Goal: Transaction & Acquisition: Obtain resource

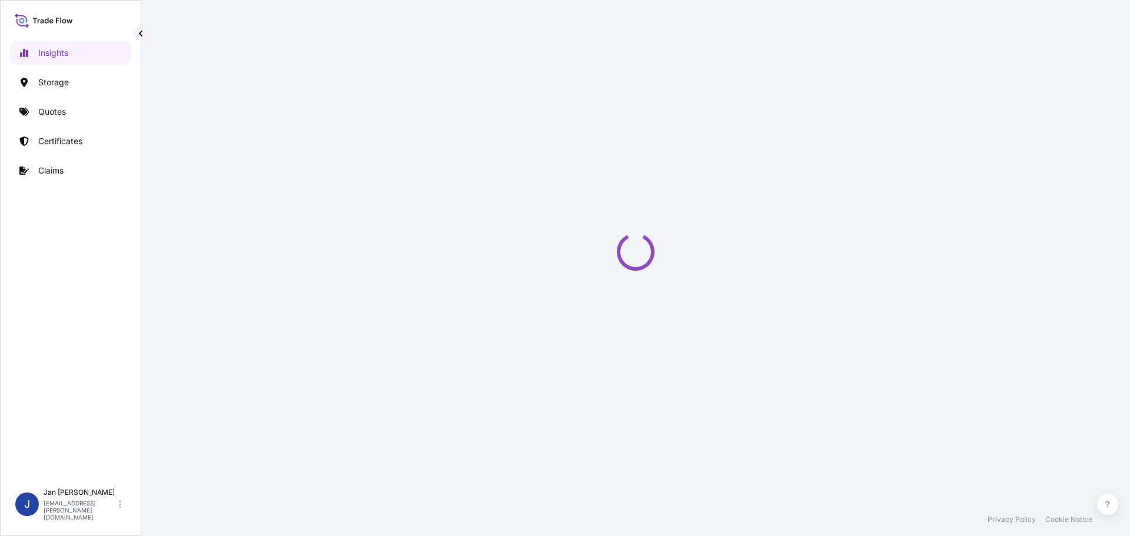
select select "2025"
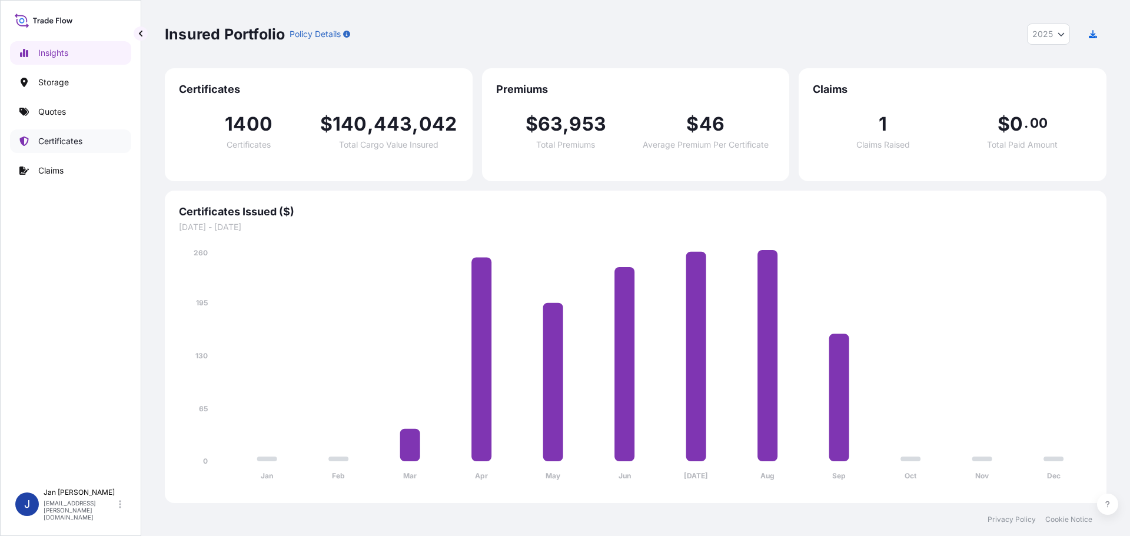
click at [70, 140] on p "Certificates" at bounding box center [60, 141] width 44 height 12
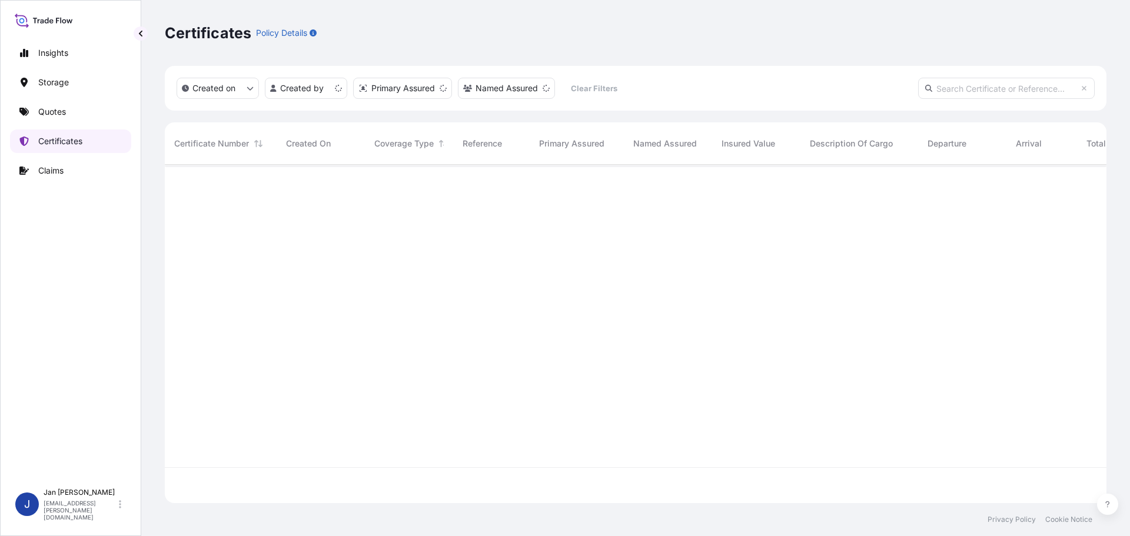
scroll to position [336, 933]
click at [74, 121] on link "Quotes" at bounding box center [70, 112] width 121 height 24
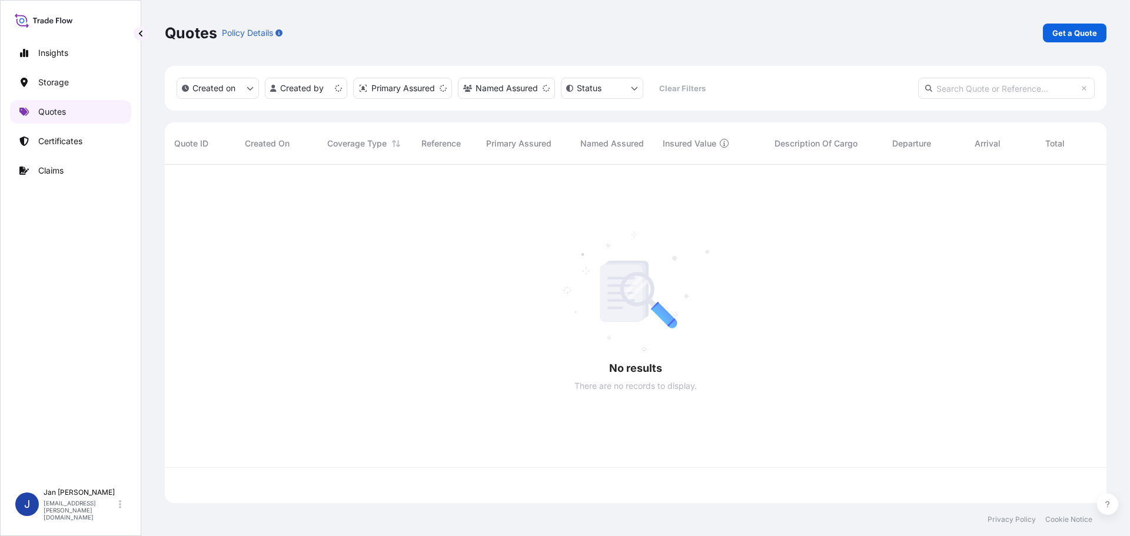
scroll to position [336, 933]
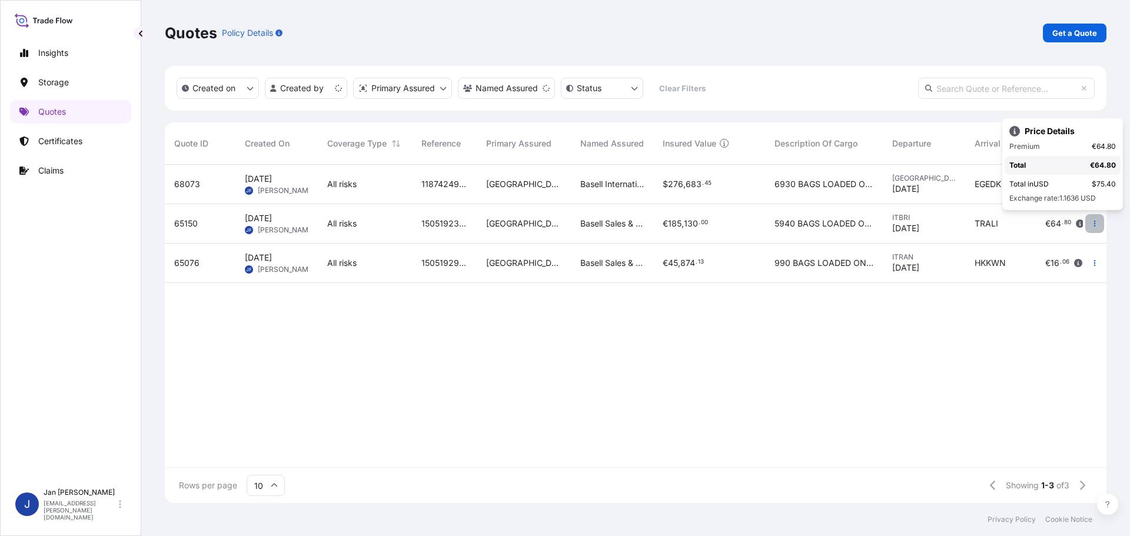
click at [1092, 221] on icon "button" at bounding box center [1094, 223] width 7 height 7
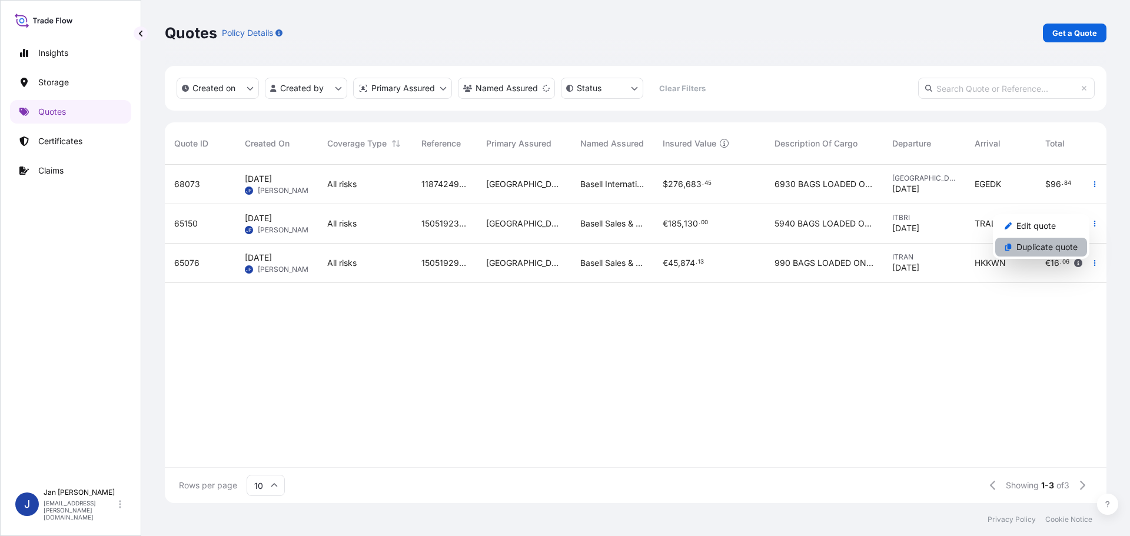
click at [1030, 243] on p "Duplicate quote" at bounding box center [1047, 247] width 61 height 12
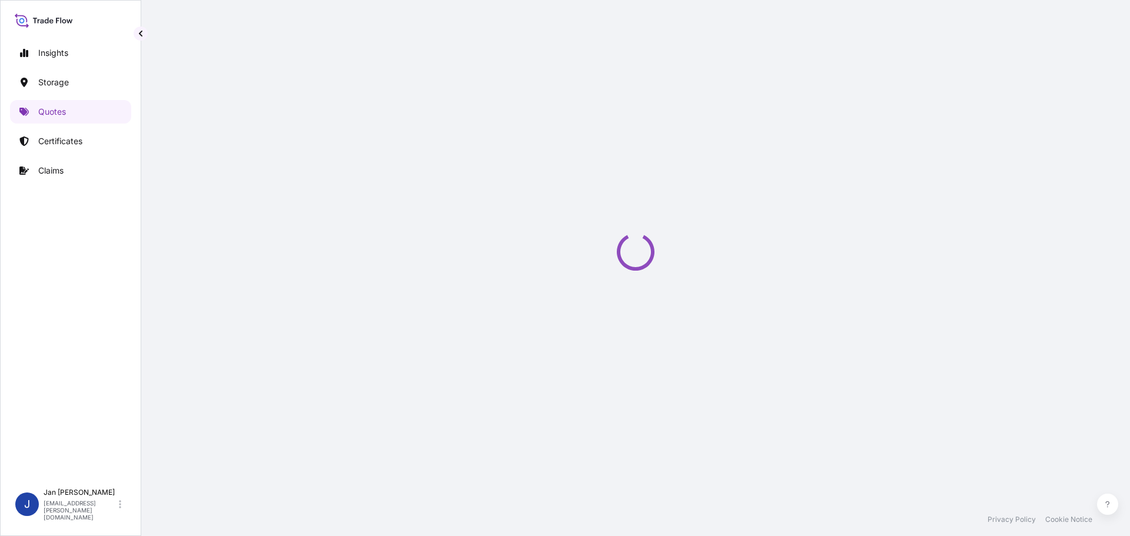
select select "Water"
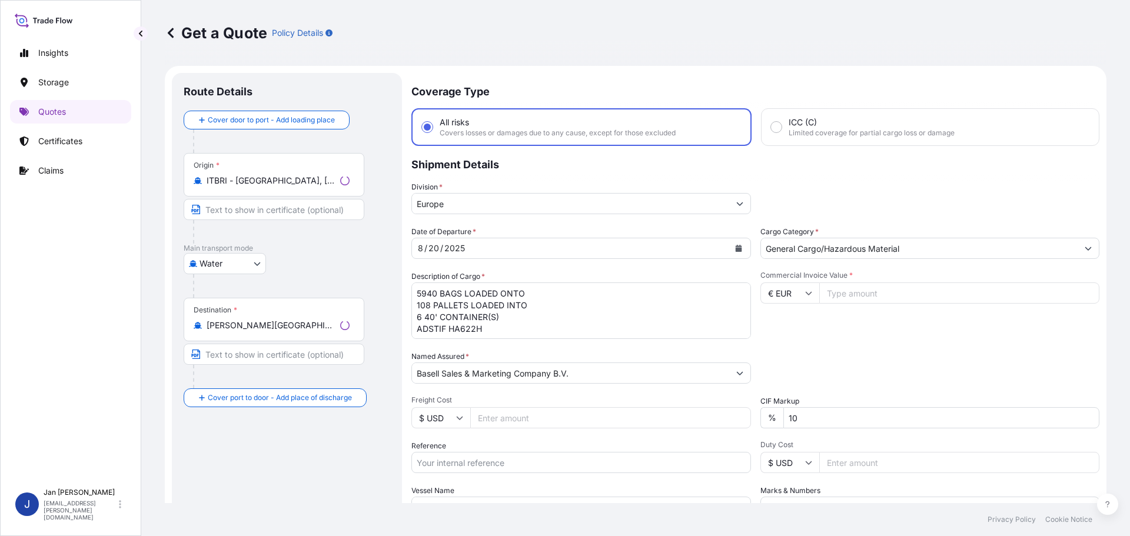
scroll to position [19, 0]
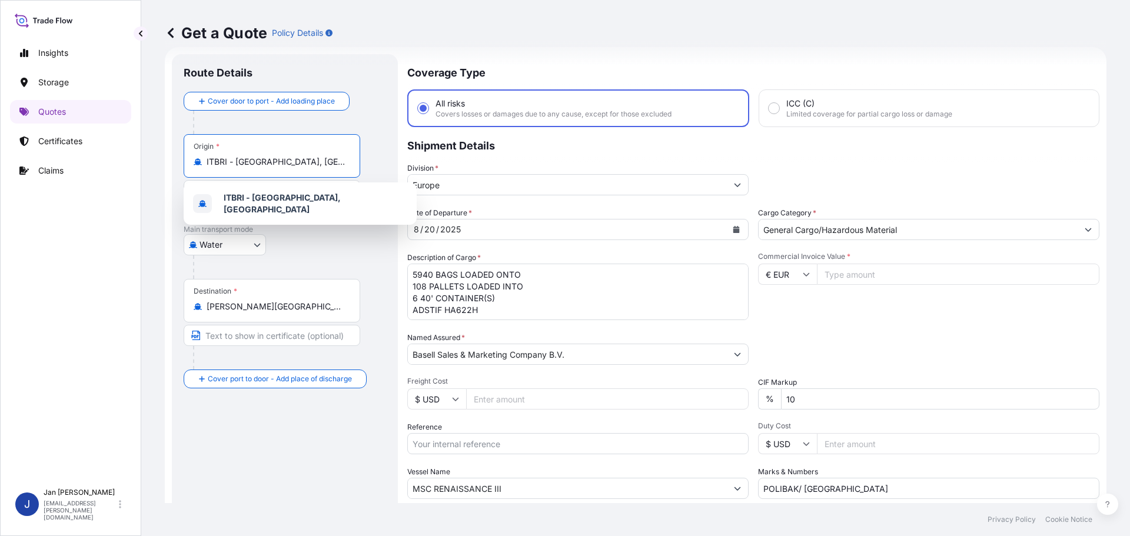
drag, startPoint x: 206, startPoint y: 164, endPoint x: 88, endPoint y: 164, distance: 117.7
click at [99, 164] on div "Insights Storage Quotes Certificates Claims J [PERSON_NAME] [EMAIL_ADDRESS][PER…" at bounding box center [565, 268] width 1130 height 536
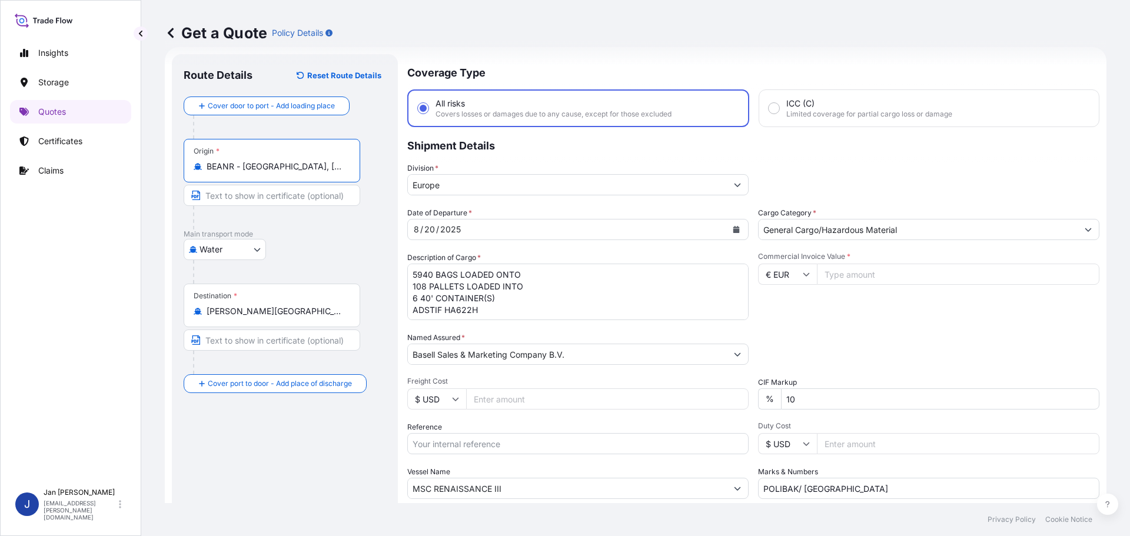
type input "BEANR - [GEOGRAPHIC_DATA], [GEOGRAPHIC_DATA]"
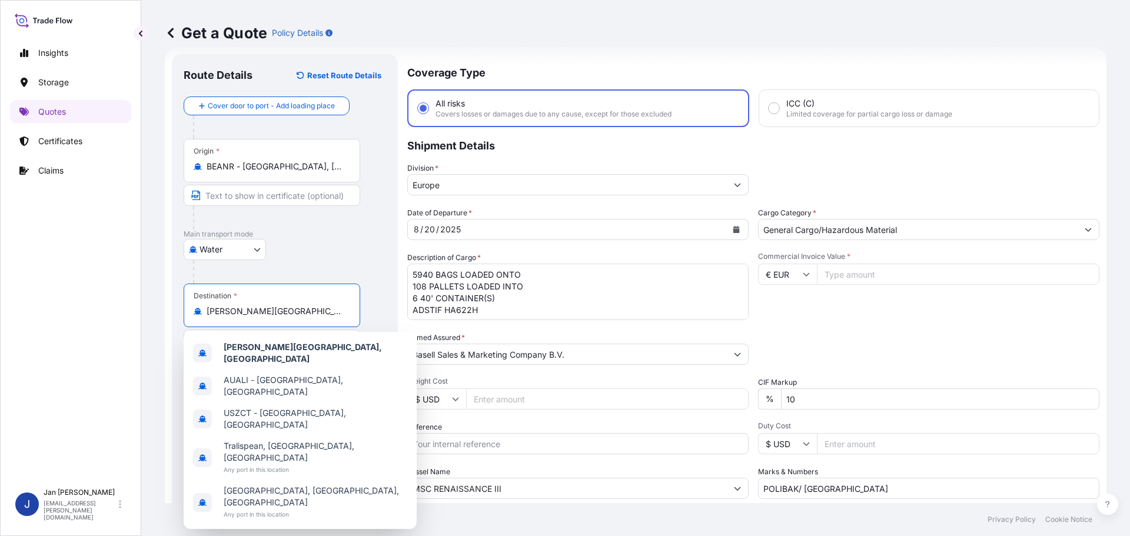
drag, startPoint x: 307, startPoint y: 310, endPoint x: 205, endPoint y: 310, distance: 101.2
click at [205, 310] on div "[PERSON_NAME][GEOGRAPHIC_DATA], [GEOGRAPHIC_DATA]" at bounding box center [272, 311] width 157 height 12
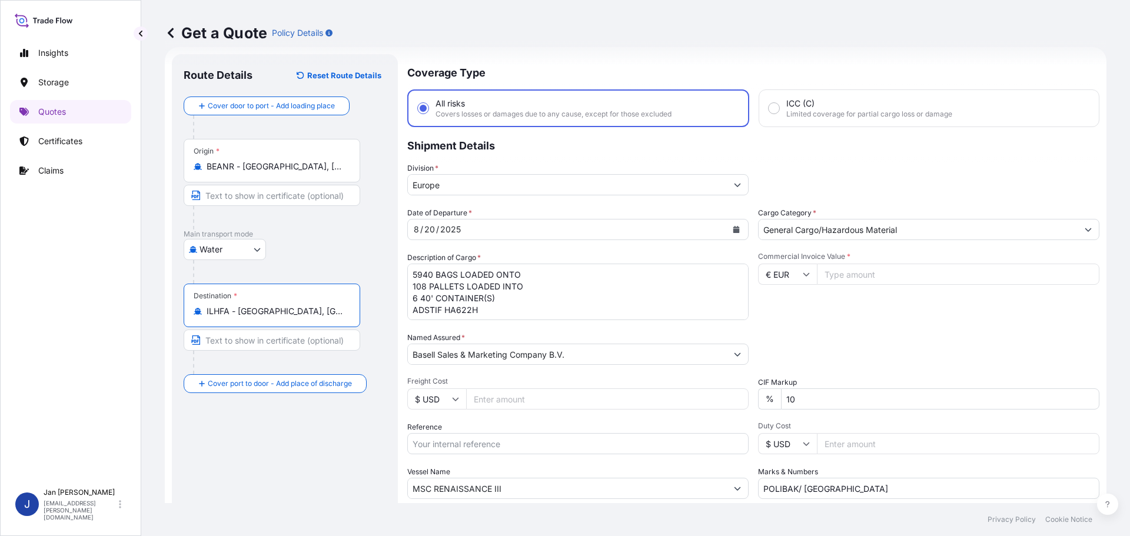
type input "ILHFA - [GEOGRAPHIC_DATA], [GEOGRAPHIC_DATA]"
click at [733, 229] on icon "Calendar" at bounding box center [736, 229] width 6 height 7
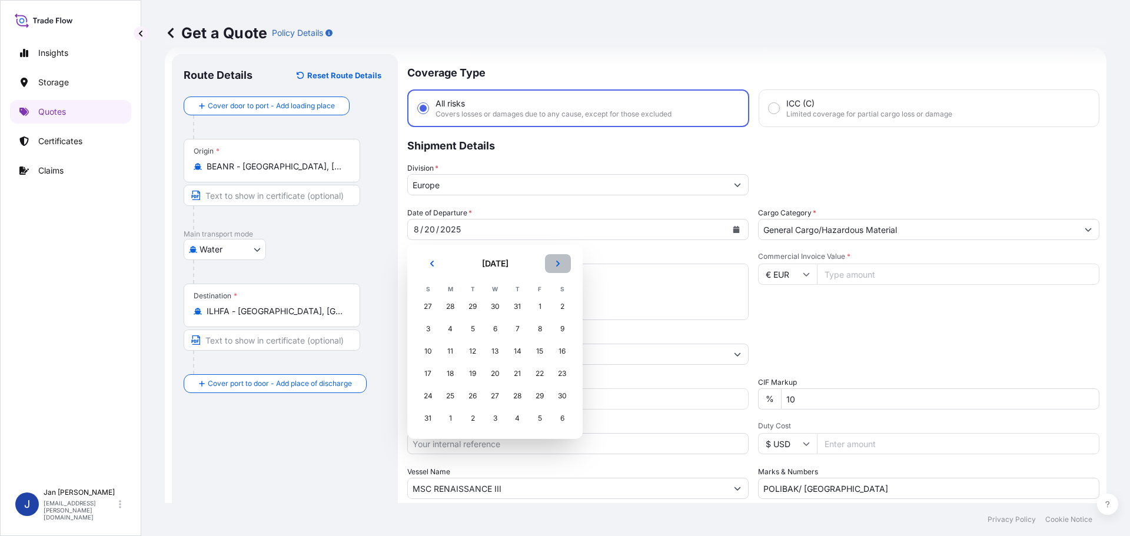
click at [554, 262] on button "Next" at bounding box center [558, 263] width 26 height 19
click at [493, 373] on div "24" at bounding box center [494, 373] width 21 height 21
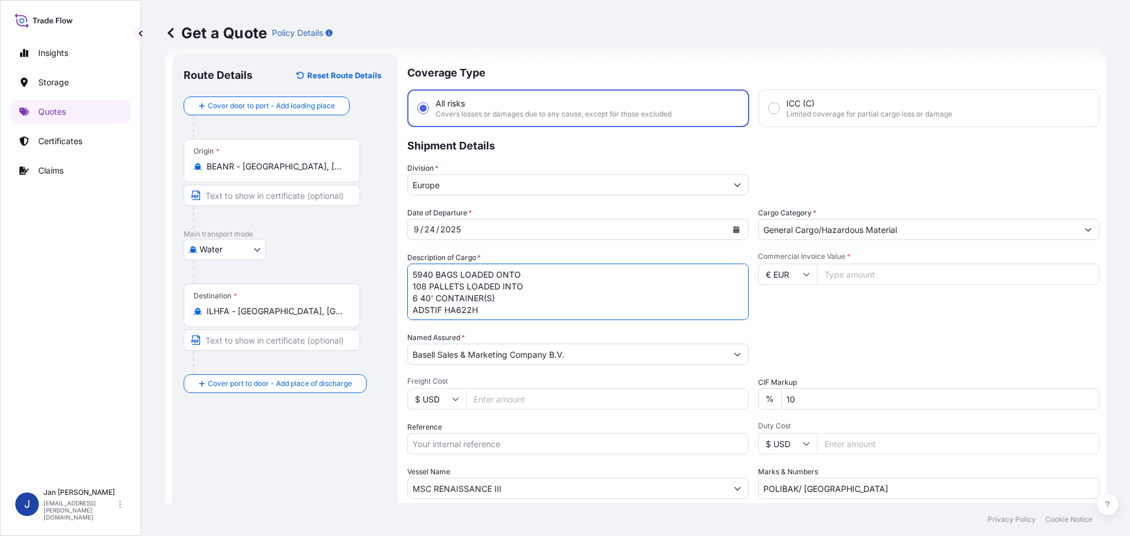
drag, startPoint x: 503, startPoint y: 313, endPoint x: 335, endPoint y: 247, distance: 180.8
click at [336, 248] on form "Route Details Reset Route Details Cover door to port - Add loading place Place …" at bounding box center [636, 320] width 942 height 547
click at [460, 443] on input "Reference" at bounding box center [577, 443] width 341 height 21
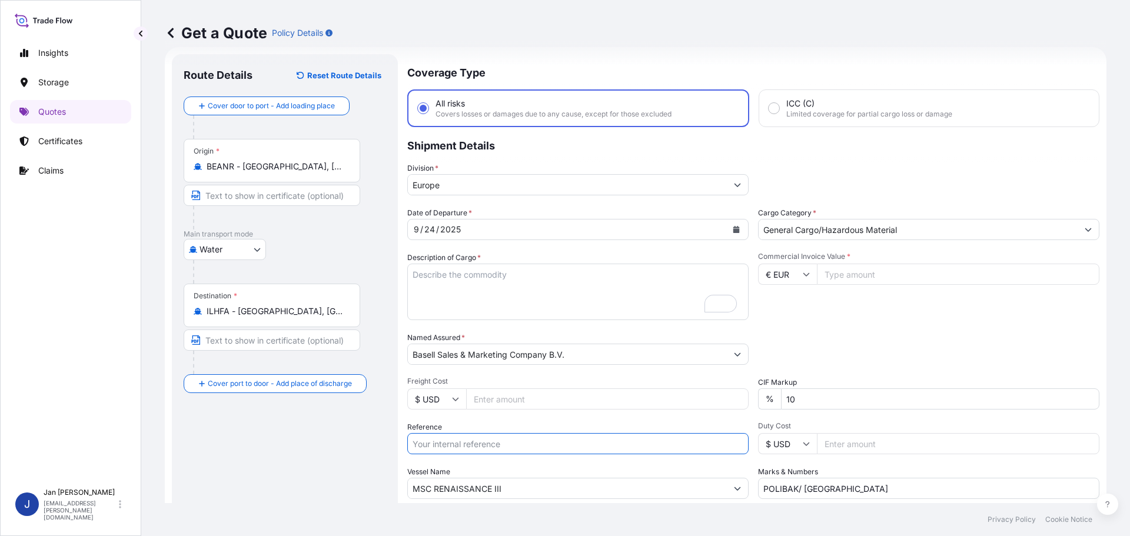
paste input "Retrieving data. Wait a few seconds and try to cut or copy again."
click at [502, 446] on input "Retrieving data. Wait a few seconds and try to cut or copy again." at bounding box center [577, 443] width 341 height 21
paste input "5013219707"
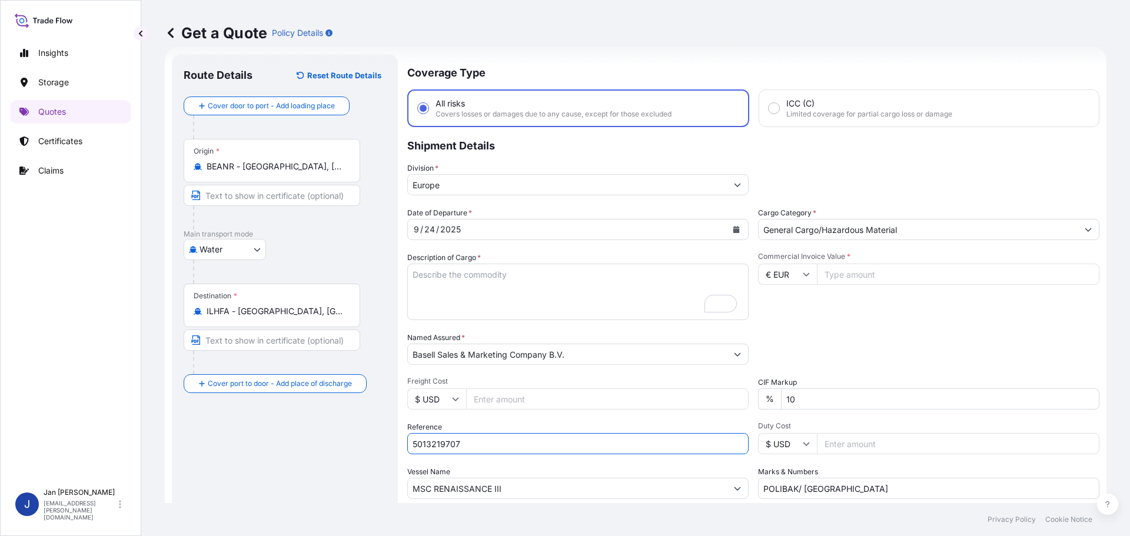
paste input "Retrieving data. Wait a few seconds and try to cut or copy again."
drag, startPoint x: 464, startPoint y: 443, endPoint x: 740, endPoint y: 427, distance: 276.5
click at [740, 427] on div "Reference 5013219707 Retrieving data. Wait a few seconds and try to cut or copy…" at bounding box center [577, 437] width 341 height 33
paste input "304252225"
drag, startPoint x: 510, startPoint y: 447, endPoint x: 461, endPoint y: 443, distance: 48.4
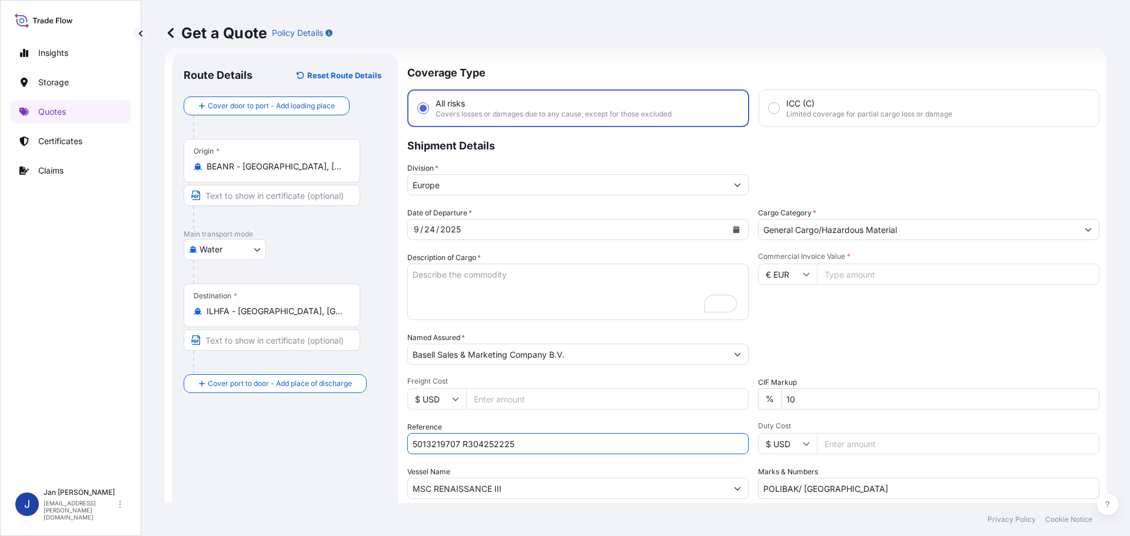
click at [461, 443] on input "5013219707 R304252225" at bounding box center [577, 443] width 341 height 21
paste input "text"
type input "5013219707 304252225"
drag, startPoint x: 453, startPoint y: 487, endPoint x: 291, endPoint y: 480, distance: 161.4
click at [293, 486] on form "Route Details Reset Route Details Cover door to port - Add loading place Place …" at bounding box center [636, 320] width 942 height 547
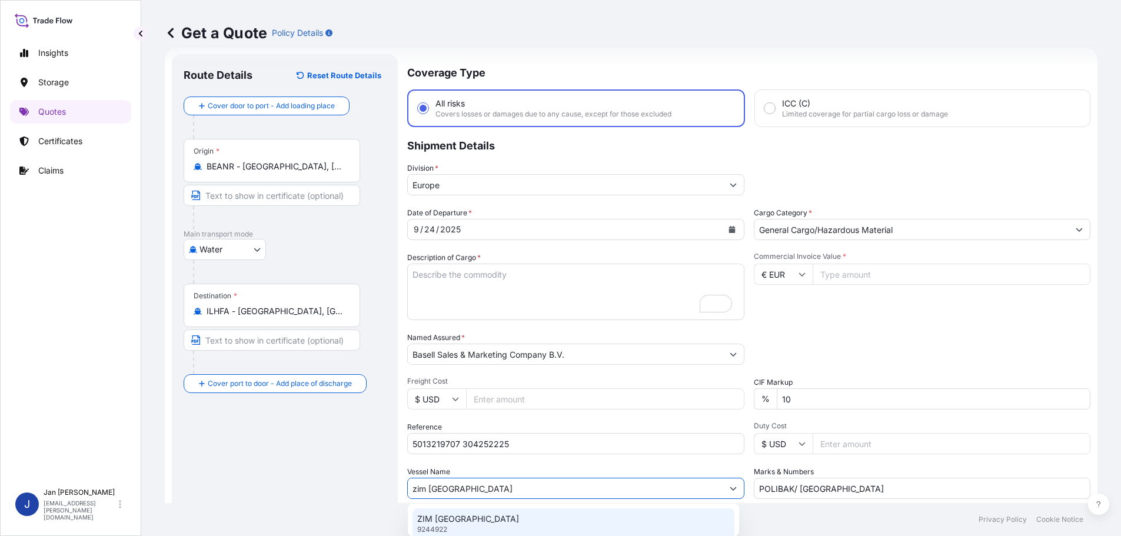
click at [438, 513] on div "ZIM VIETNAM 9244922" at bounding box center [574, 524] width 322 height 31
type input "ZIM [GEOGRAPHIC_DATA]"
click at [881, 273] on input "Commercial Invoice Value *" at bounding box center [958, 274] width 283 height 21
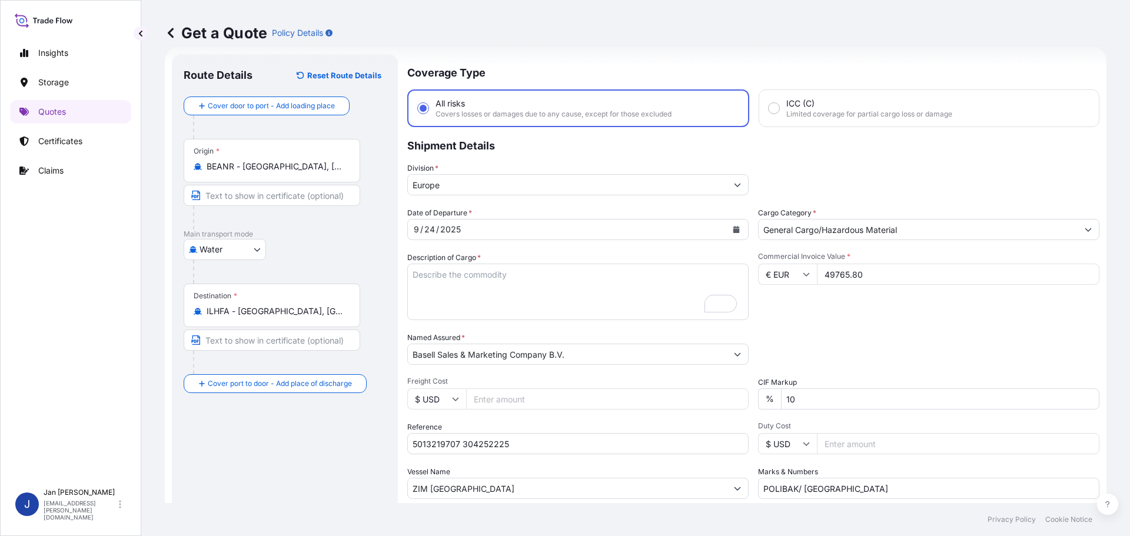
type input "49765.80"
drag, startPoint x: 643, startPoint y: 470, endPoint x: 610, endPoint y: 461, distance: 34.1
click at [615, 462] on div "Date of Departure * [DATE] Cargo Category * General Cargo/Hazardous Material De…" at bounding box center [753, 353] width 692 height 292
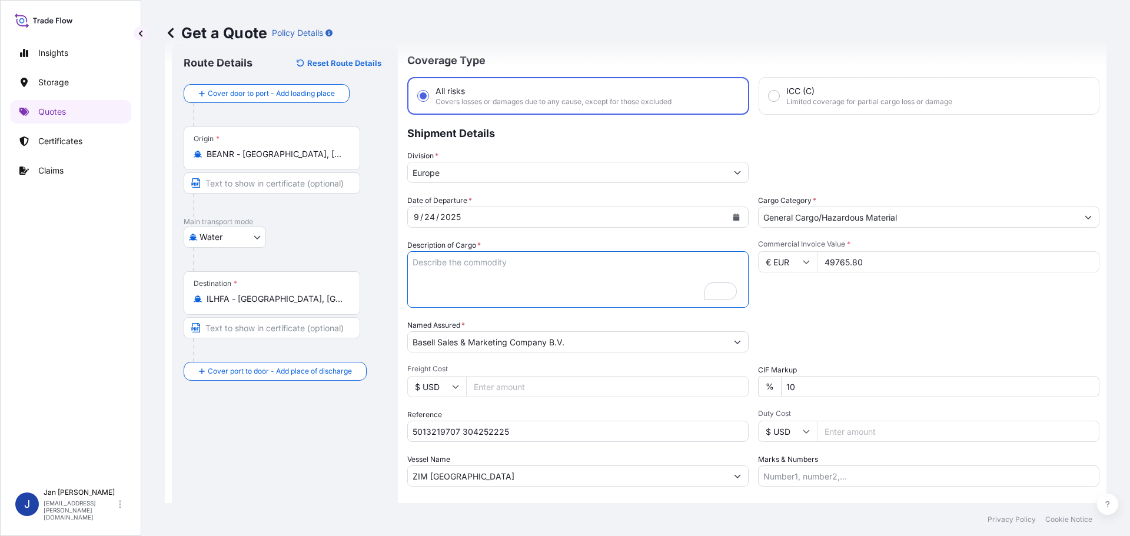
click at [573, 275] on textarea "5940 BAGS LOADED ONTO 108 PALLETS LOADED INTO 6 40' CONTAINER(S) ADSTIF HA622H" at bounding box center [577, 279] width 341 height 57
paste textarea "BULK UNPACKED LOADED INTO 1 20' DRY VAN HOSTALEN PP H1022"
click at [410, 258] on textarea "5940 BAGS LOADED ONTO 108 PALLETS LOADED INTO 6 40' CONTAINER(S) ADSTIF HA622H" at bounding box center [577, 279] width 341 height 57
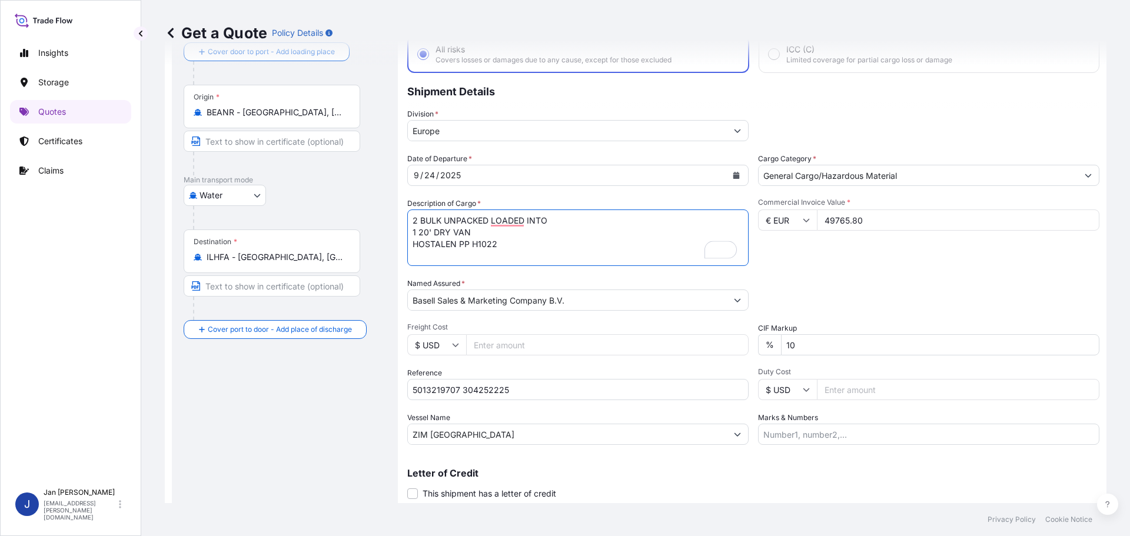
scroll to position [109, 0]
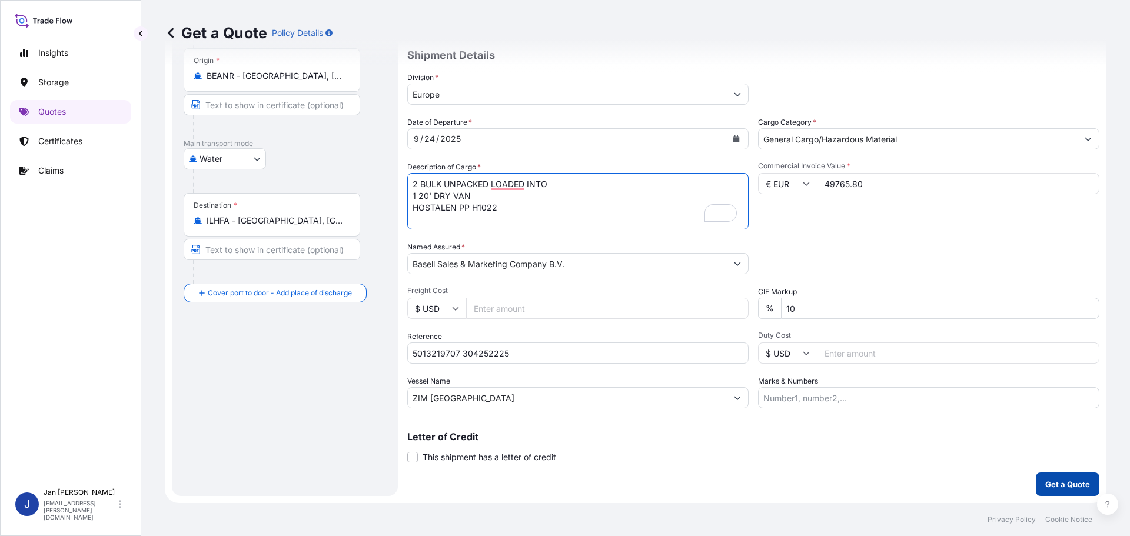
type textarea "2 BULK UNPACKED LOADED INTO 1 20' DRY VAN HOSTALEN PP H1022"
click at [1046, 478] on button "Get a Quote" at bounding box center [1068, 485] width 64 height 24
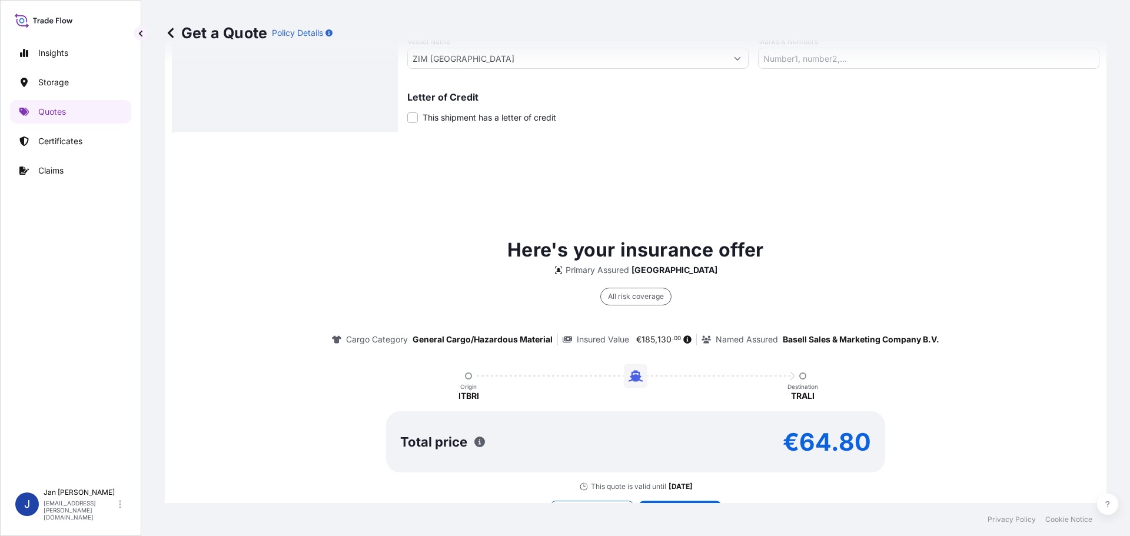
scroll to position [0, 0]
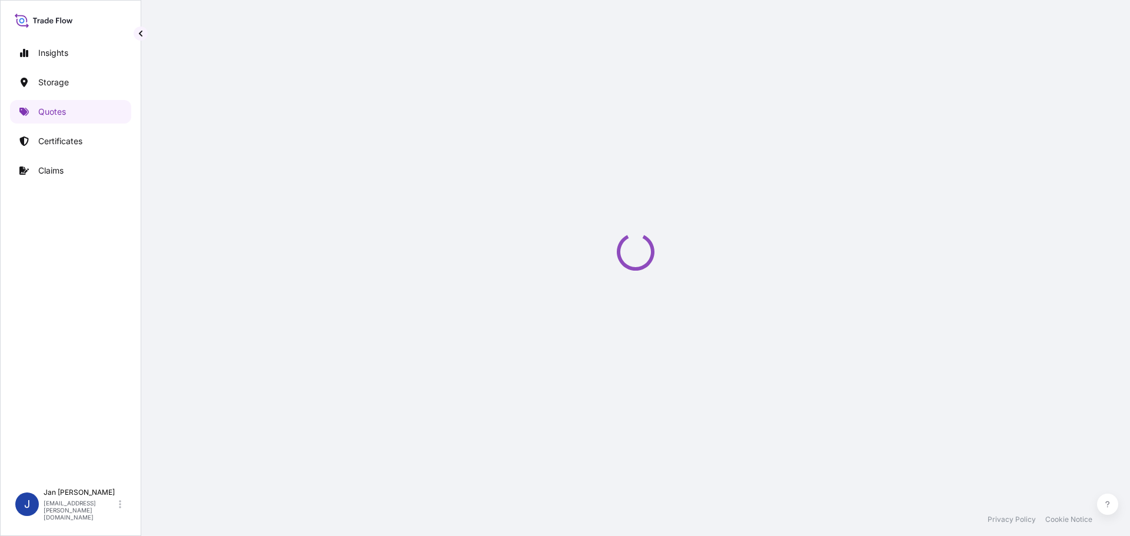
select select "Water"
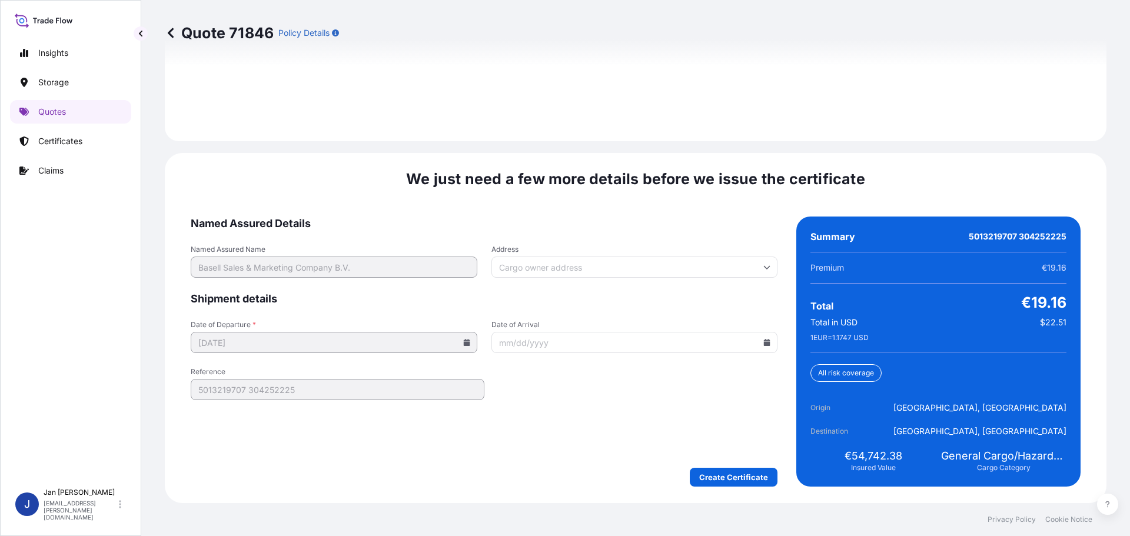
click at [764, 343] on icon at bounding box center [767, 342] width 6 height 7
click at [710, 142] on icon at bounding box center [711, 144] width 4 height 6
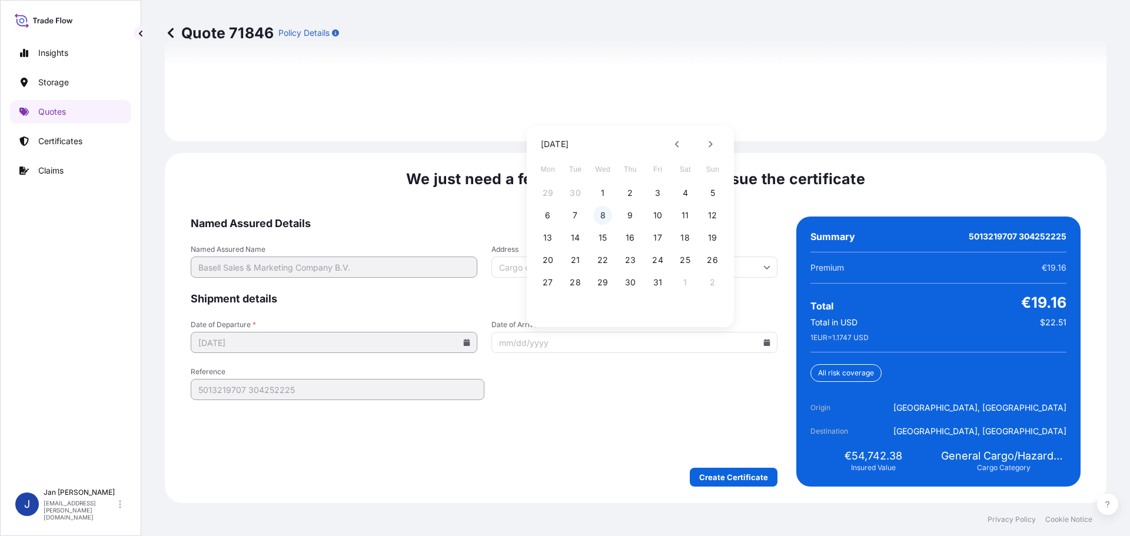
click at [606, 215] on button "8" at bounding box center [602, 215] width 19 height 19
type input "[DATE]"
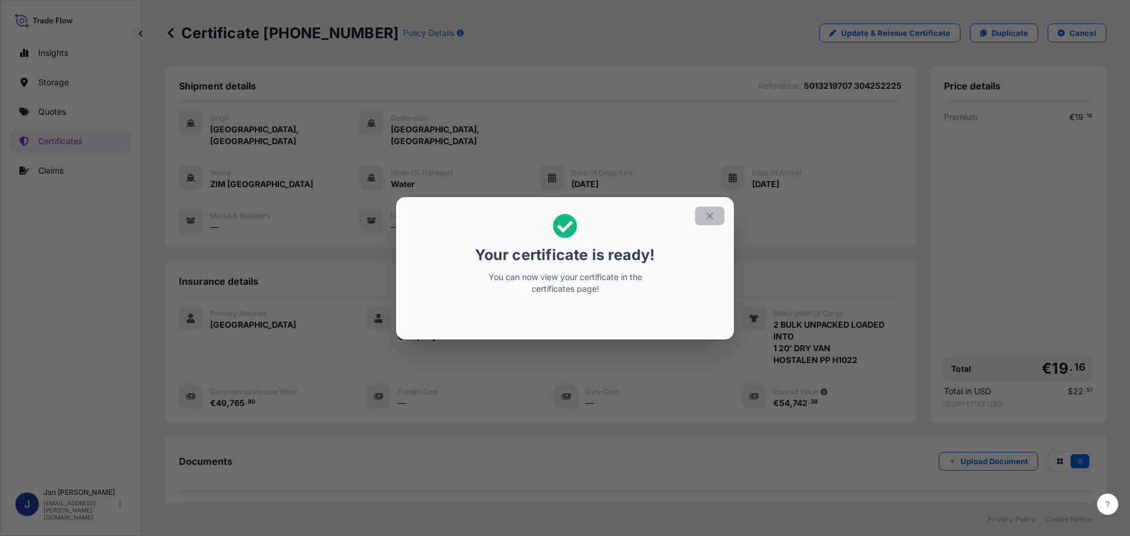
click at [713, 216] on icon "button" at bounding box center [710, 216] width 11 height 11
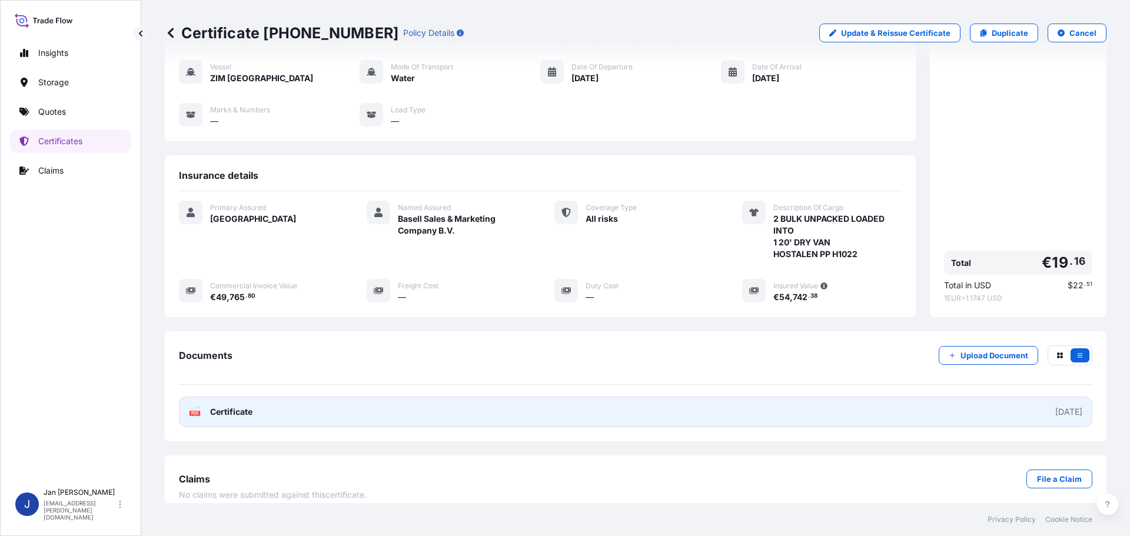
click at [192, 411] on text "PDF" at bounding box center [195, 413] width 8 height 4
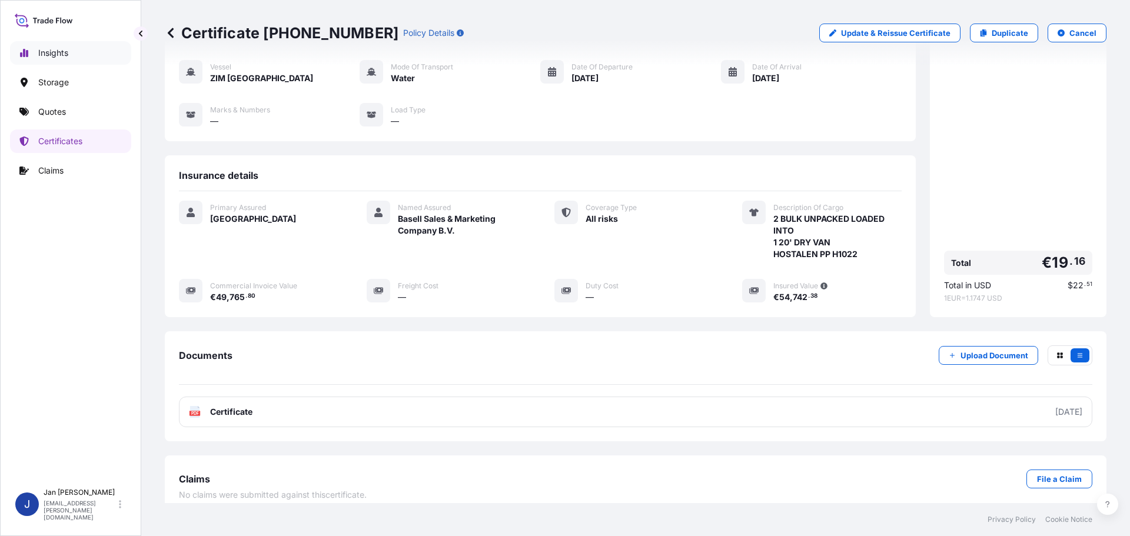
click at [49, 54] on p "Insights" at bounding box center [53, 53] width 30 height 12
select select "2025"
